Goal: Find contact information: Find contact information

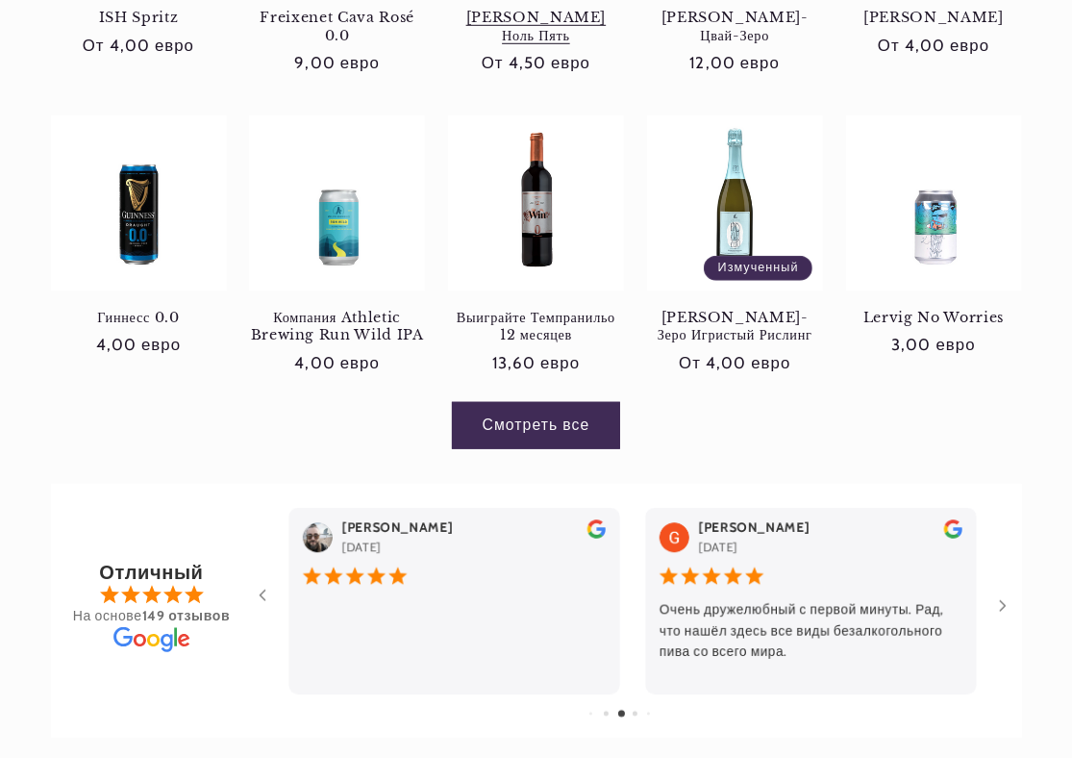
scroll to position [1154, 0]
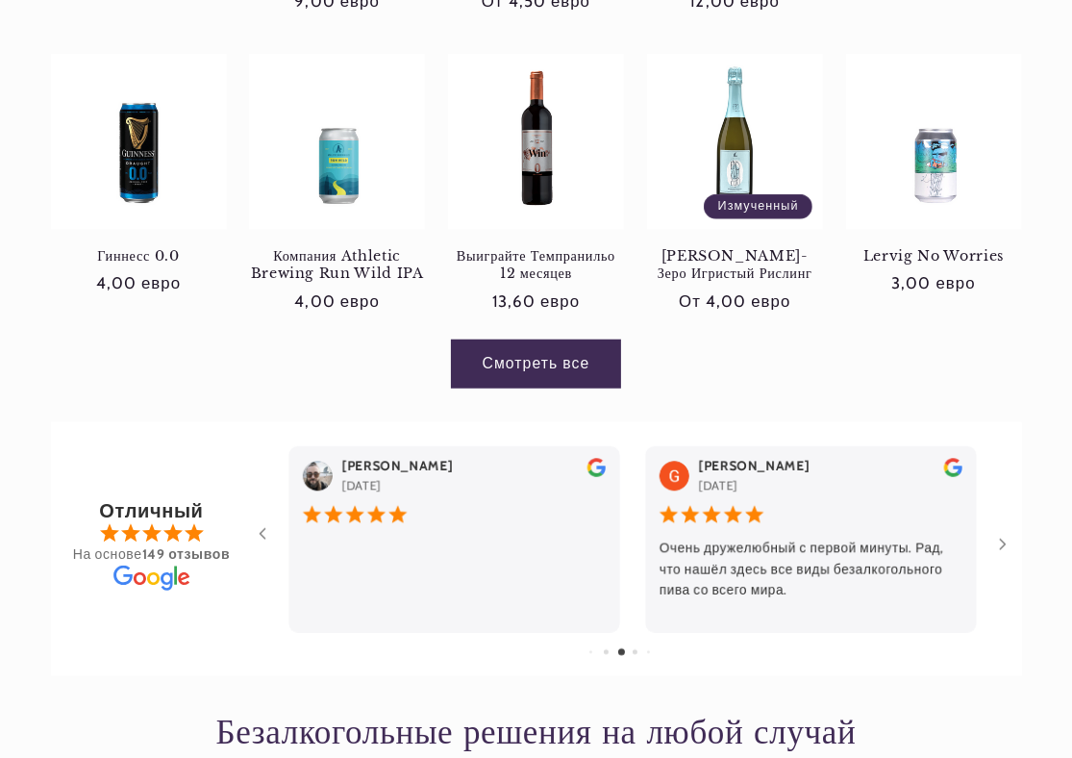
click at [554, 362] on link "Смотреть все" at bounding box center [536, 363] width 168 height 47
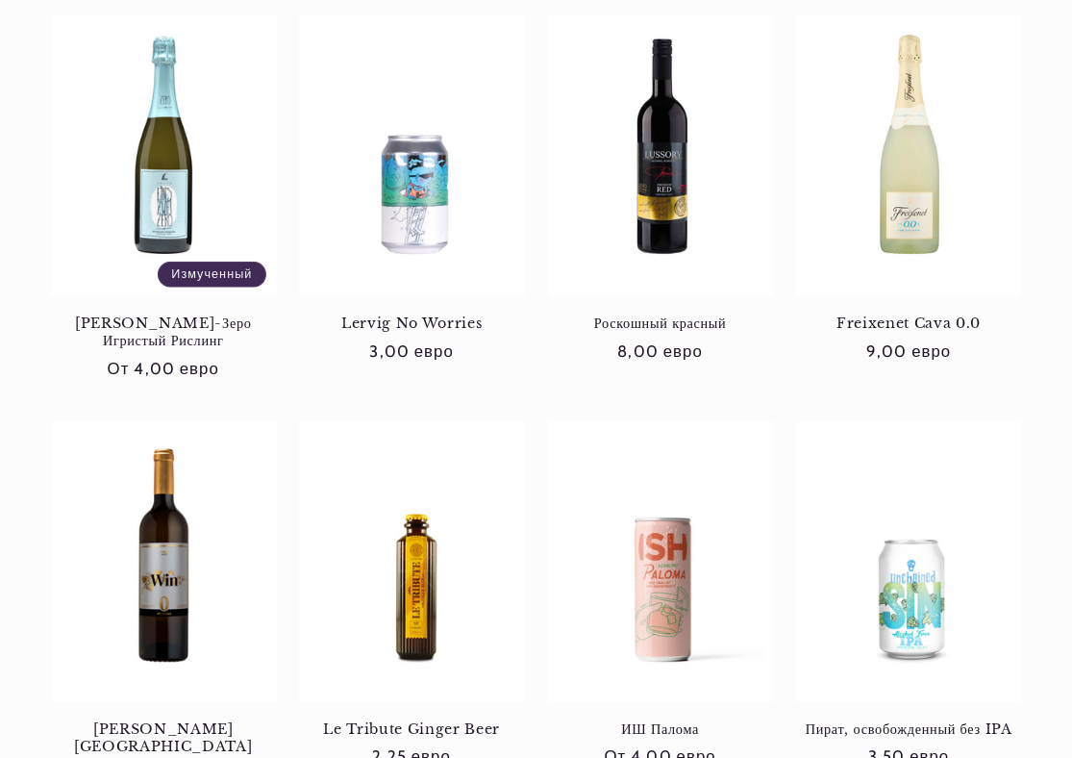
scroll to position [1635, 0]
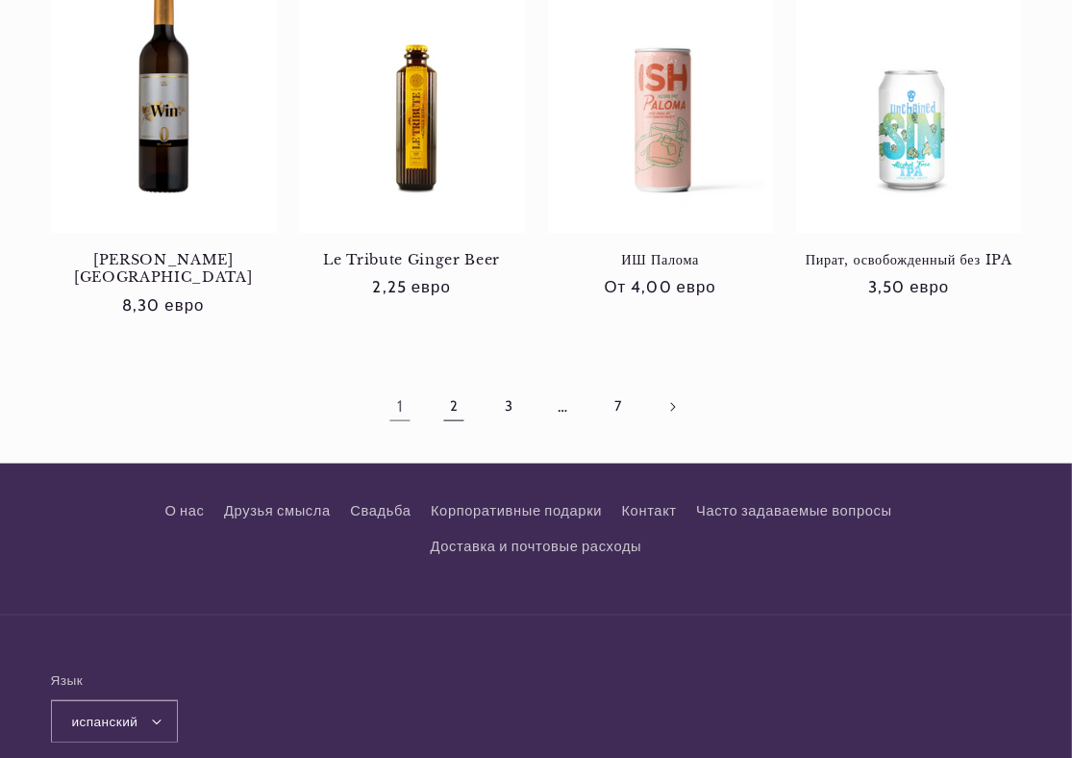
click at [458, 397] on font "2" at bounding box center [454, 405] width 9 height 17
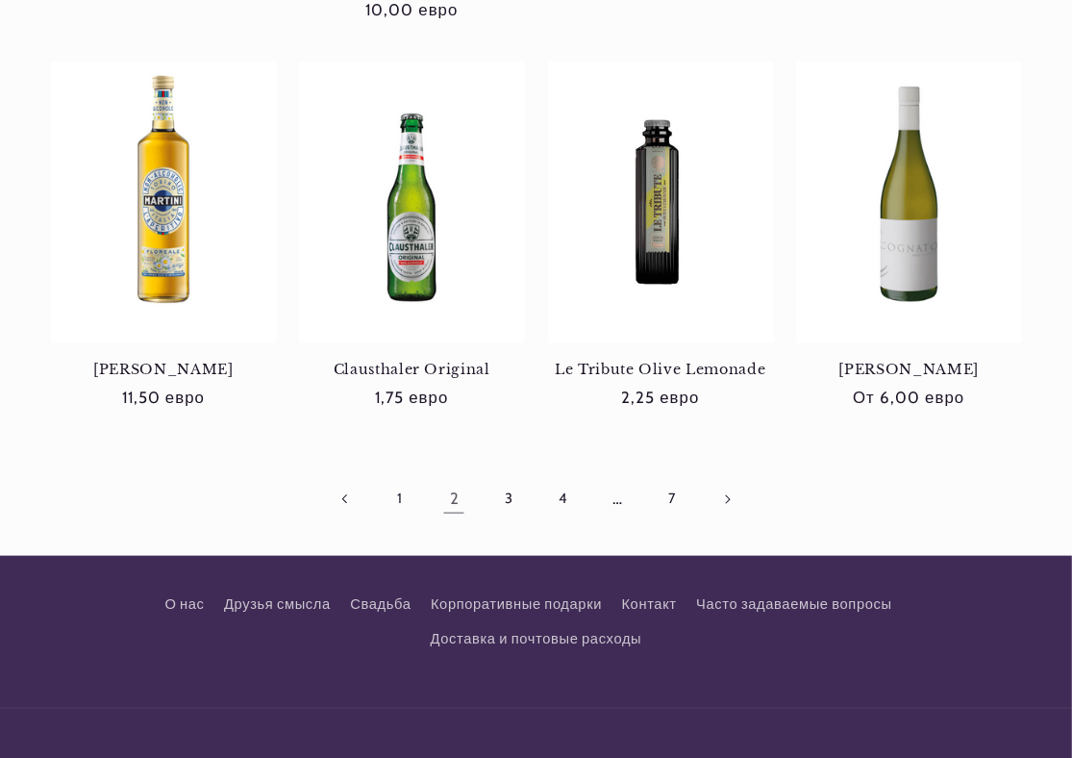
scroll to position [1539, 0]
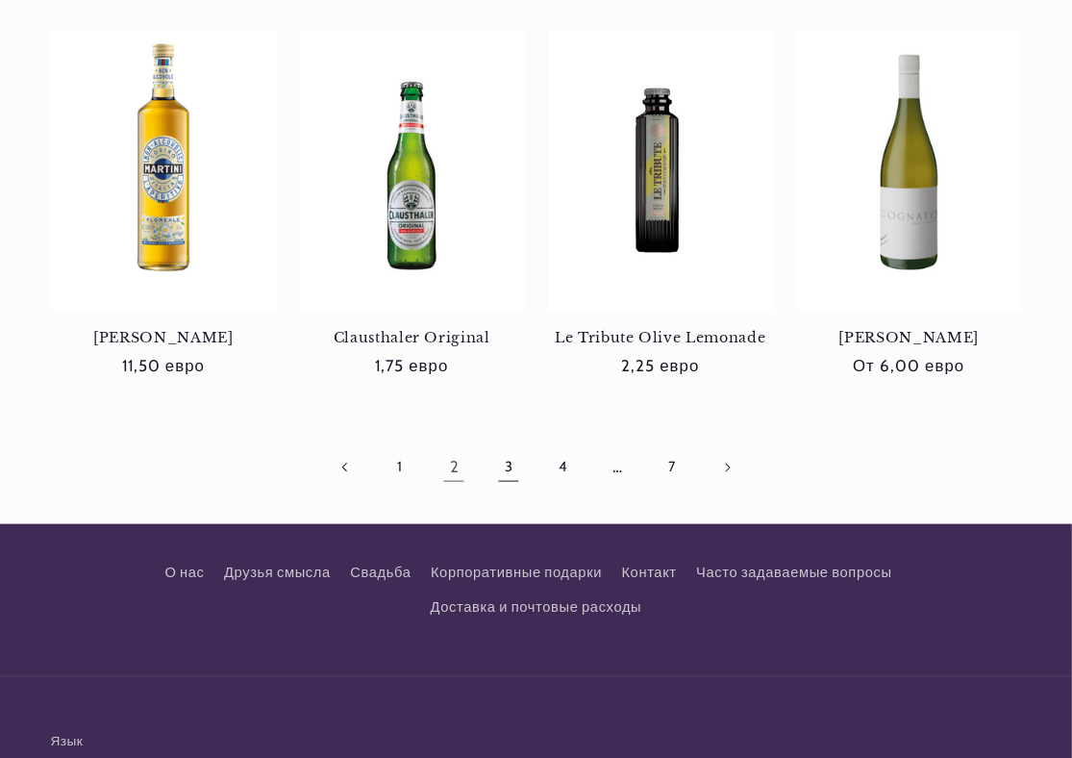
click at [515, 445] on link "3" at bounding box center [509, 467] width 44 height 44
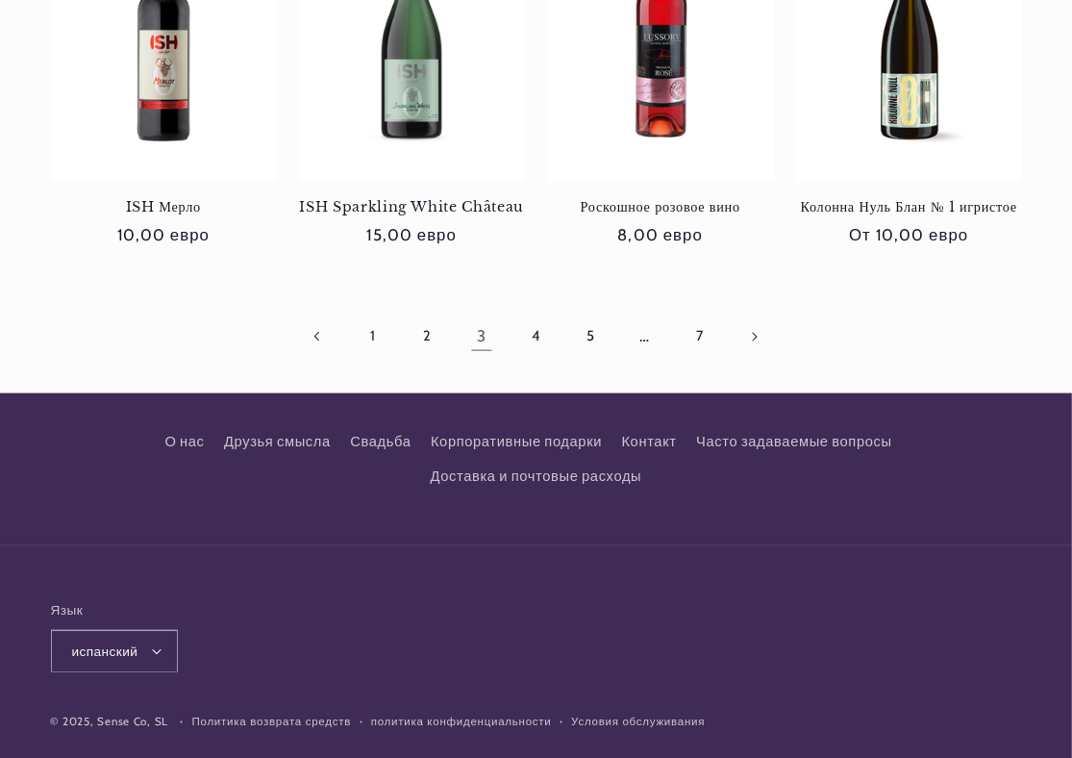
scroll to position [1685, 0]
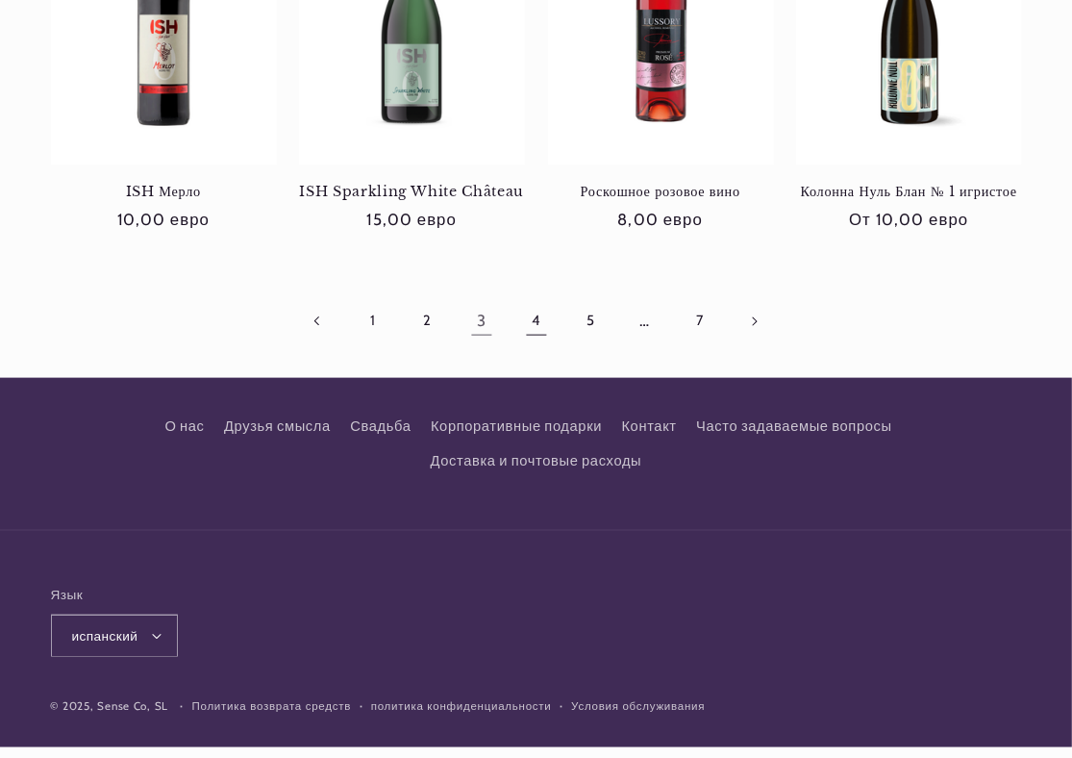
click at [538, 312] on font "4" at bounding box center [536, 320] width 9 height 17
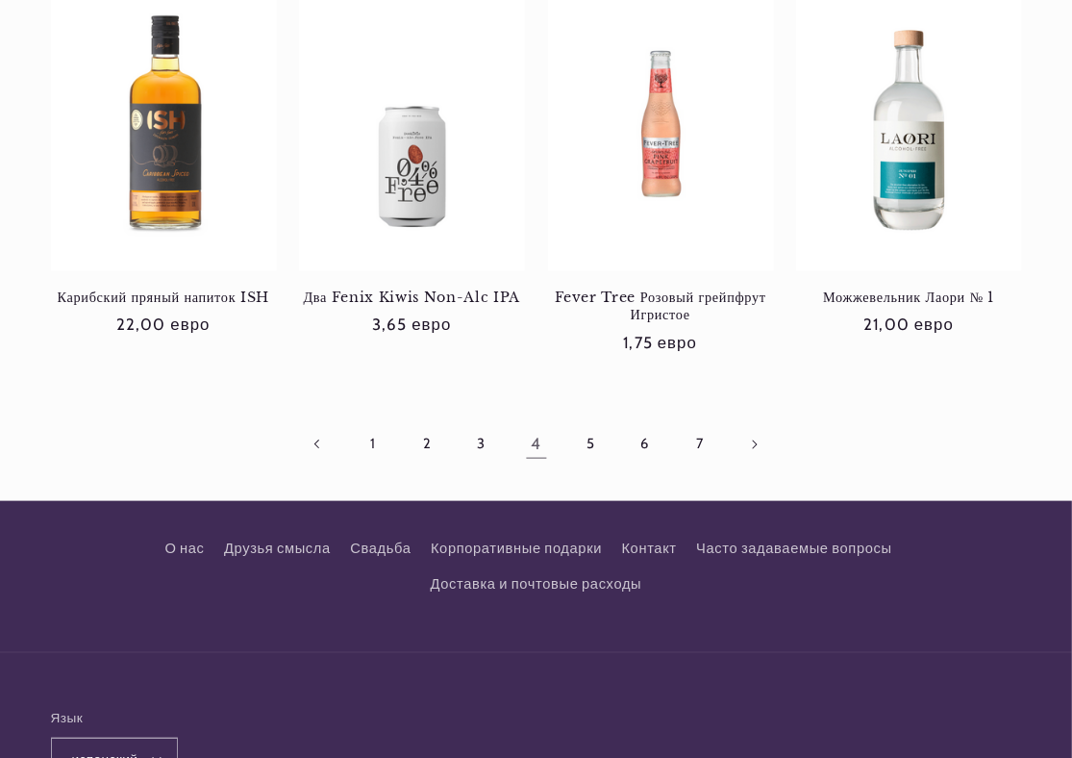
scroll to position [1635, 0]
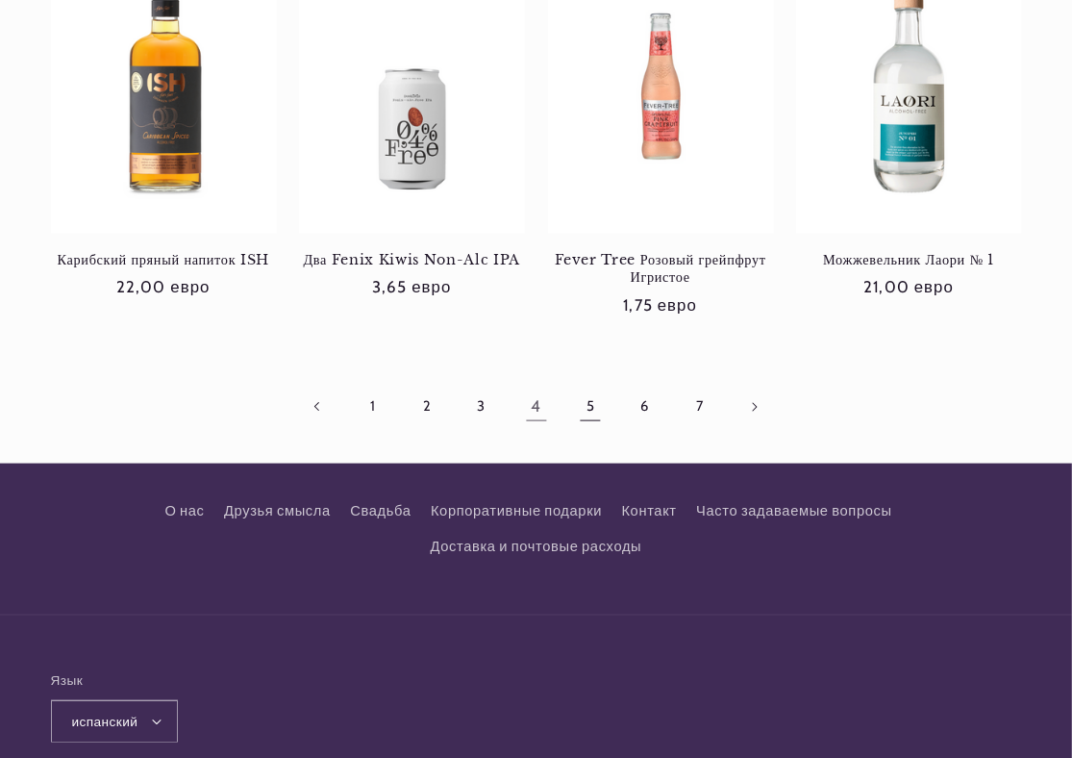
click at [602, 392] on link "5" at bounding box center [590, 407] width 44 height 44
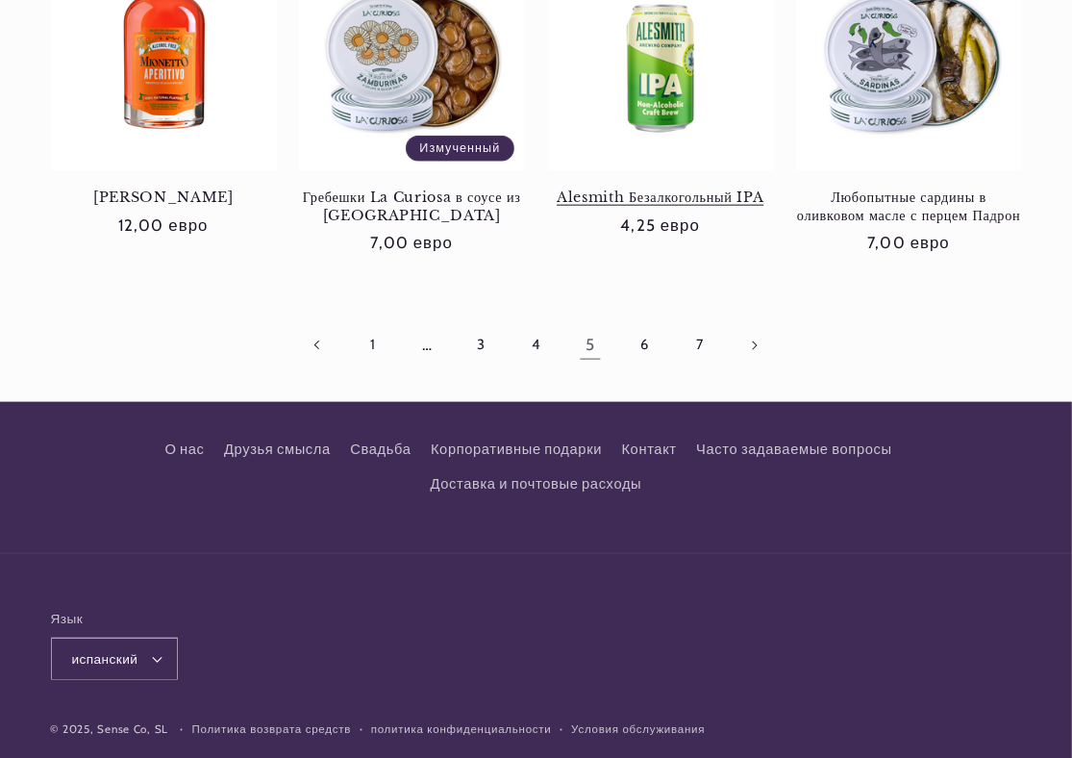
scroll to position [1720, 0]
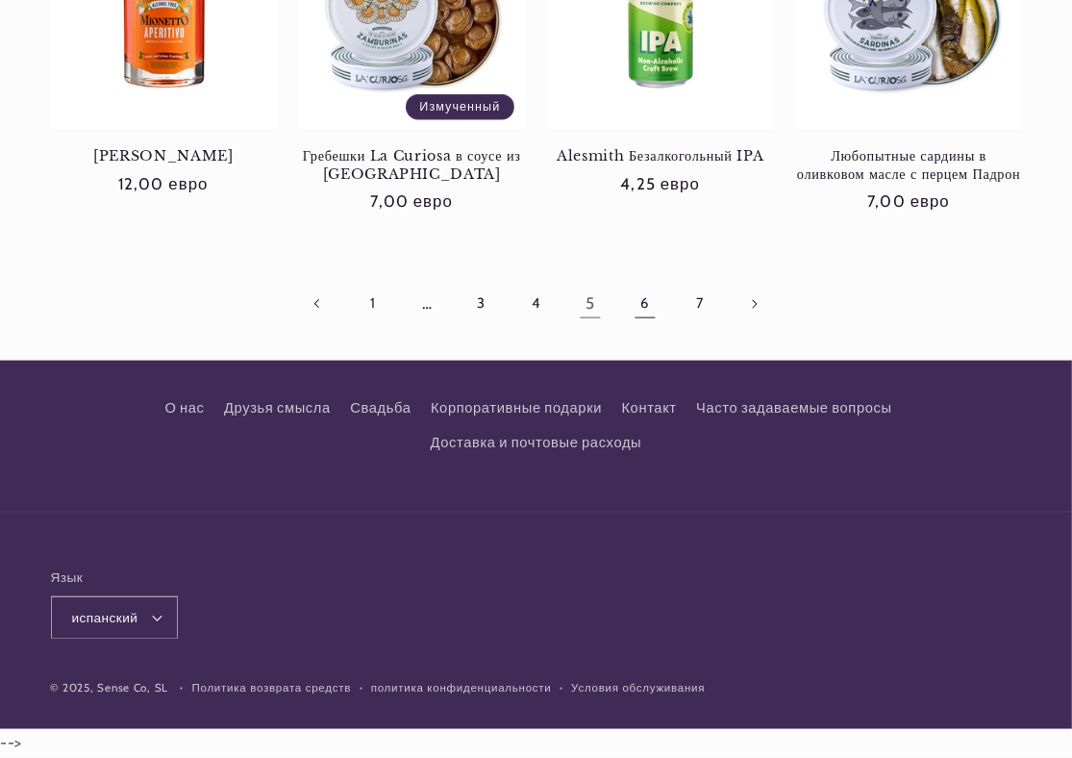
click at [641, 313] on font "6" at bounding box center [645, 303] width 9 height 25
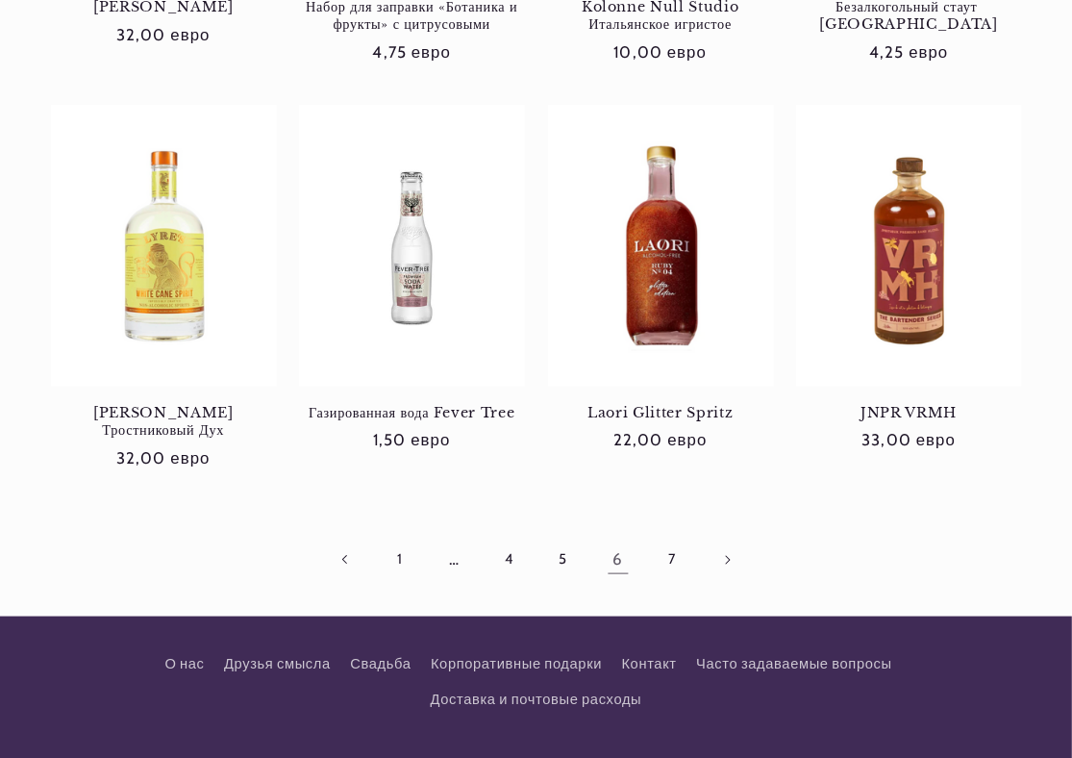
scroll to position [1635, 0]
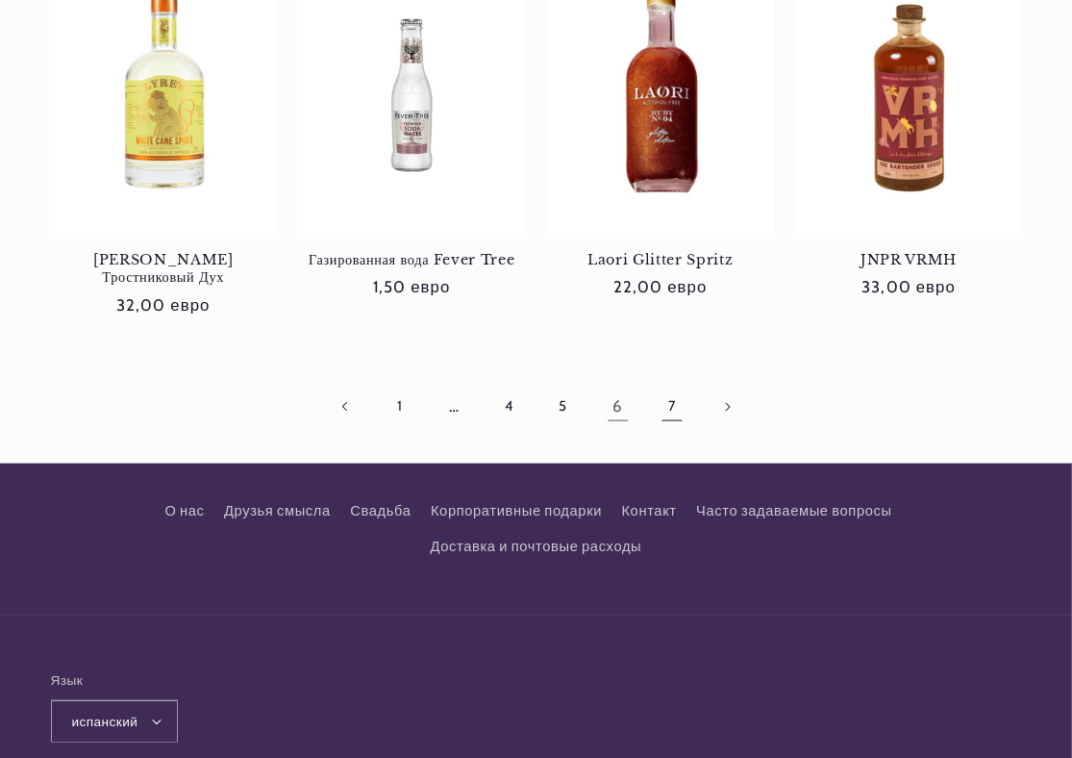
click at [658, 385] on link "7" at bounding box center [672, 407] width 44 height 44
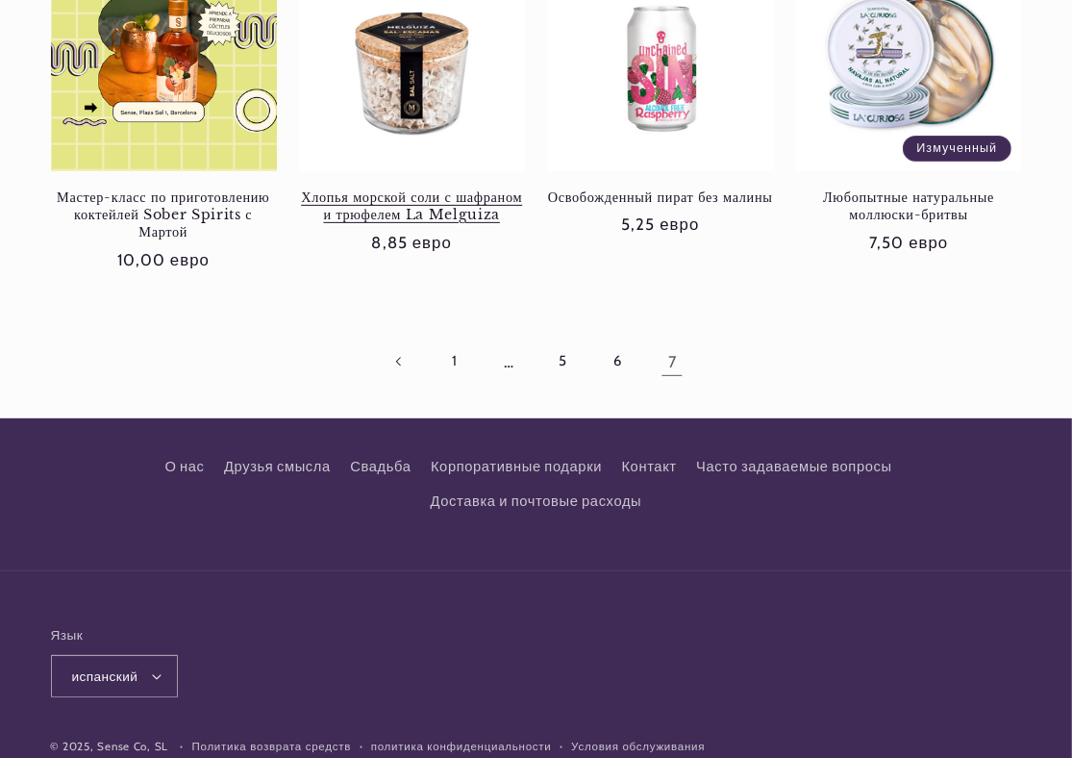
scroll to position [0, 940]
click at [649, 478] on link "Контакт" at bounding box center [649, 466] width 55 height 35
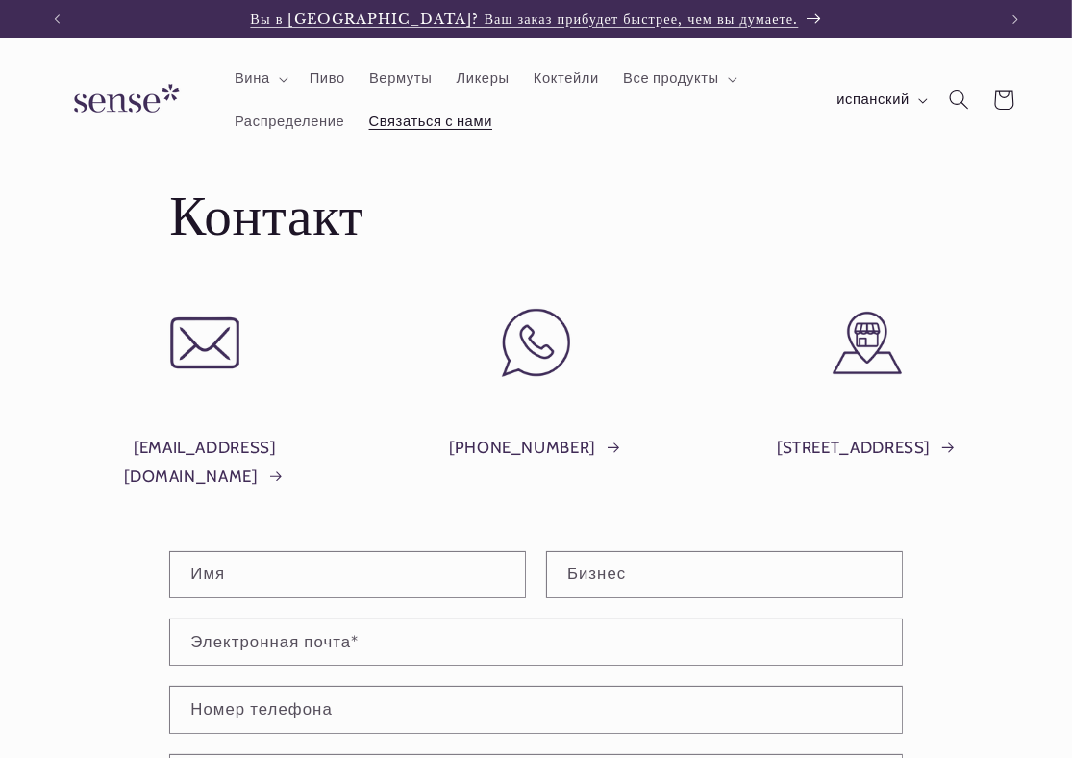
scroll to position [0, 940]
